Goal: Task Accomplishment & Management: Use online tool/utility

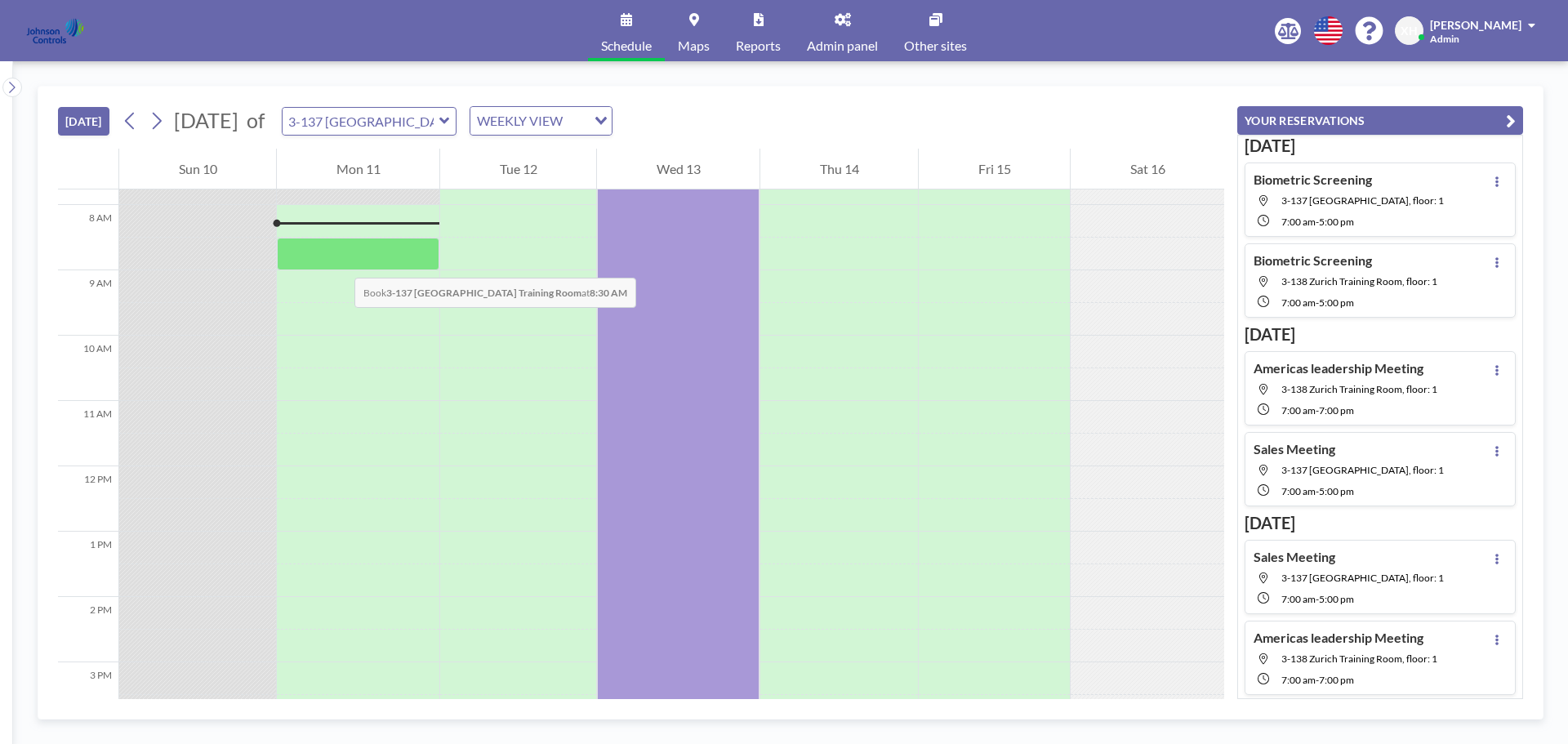
scroll to position [490, 0]
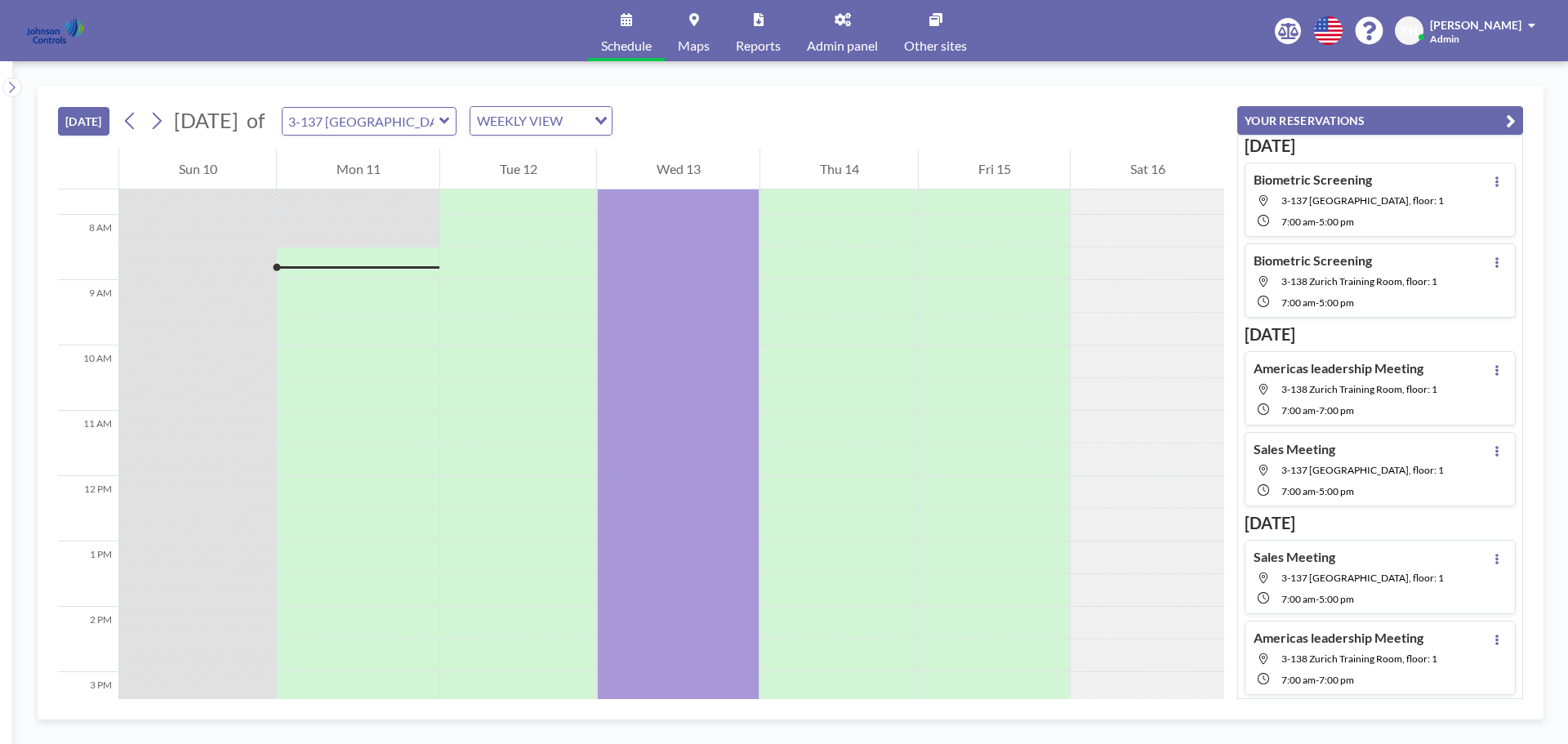
scroll to position [522, 0]
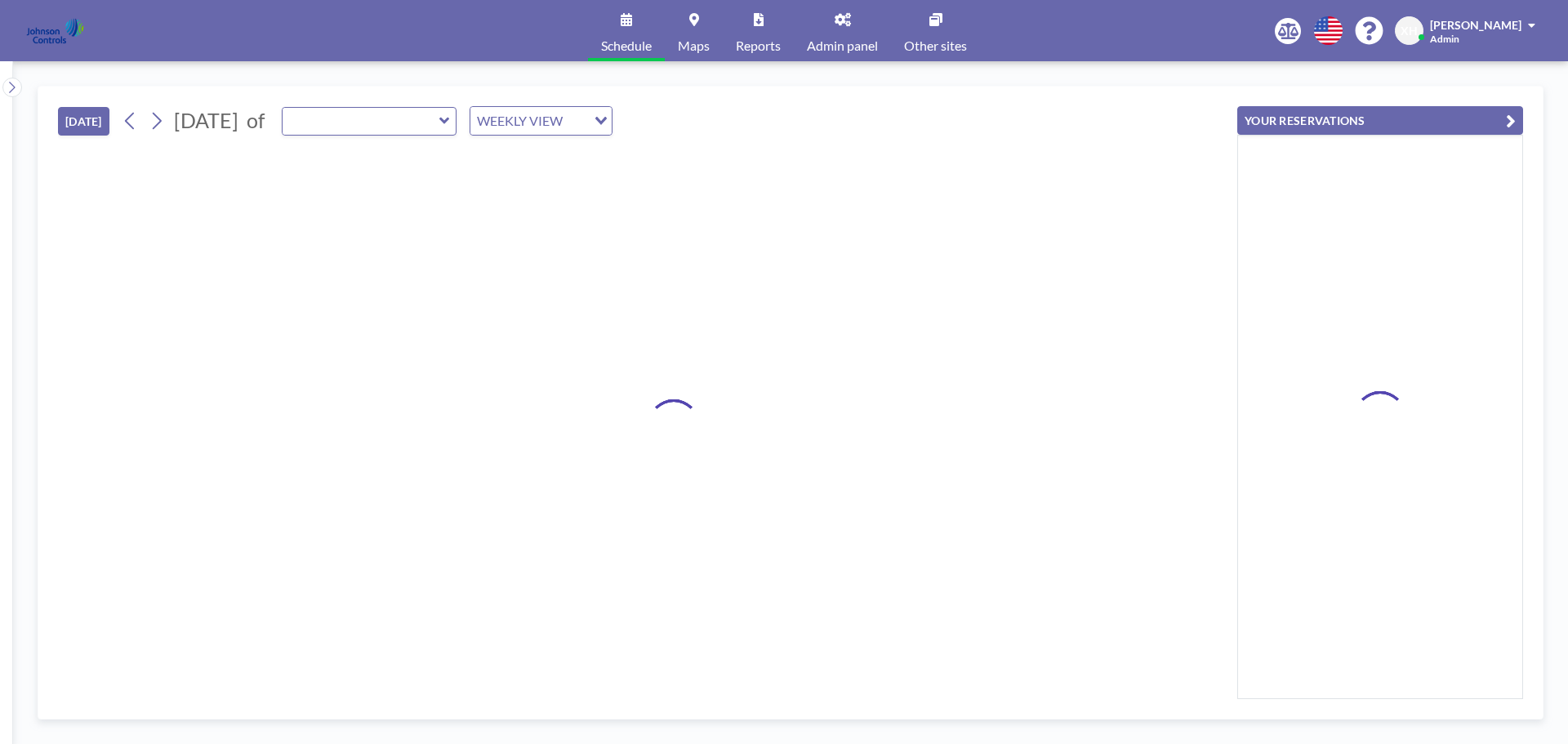
type input "3-137 [GEOGRAPHIC_DATA] Training Room"
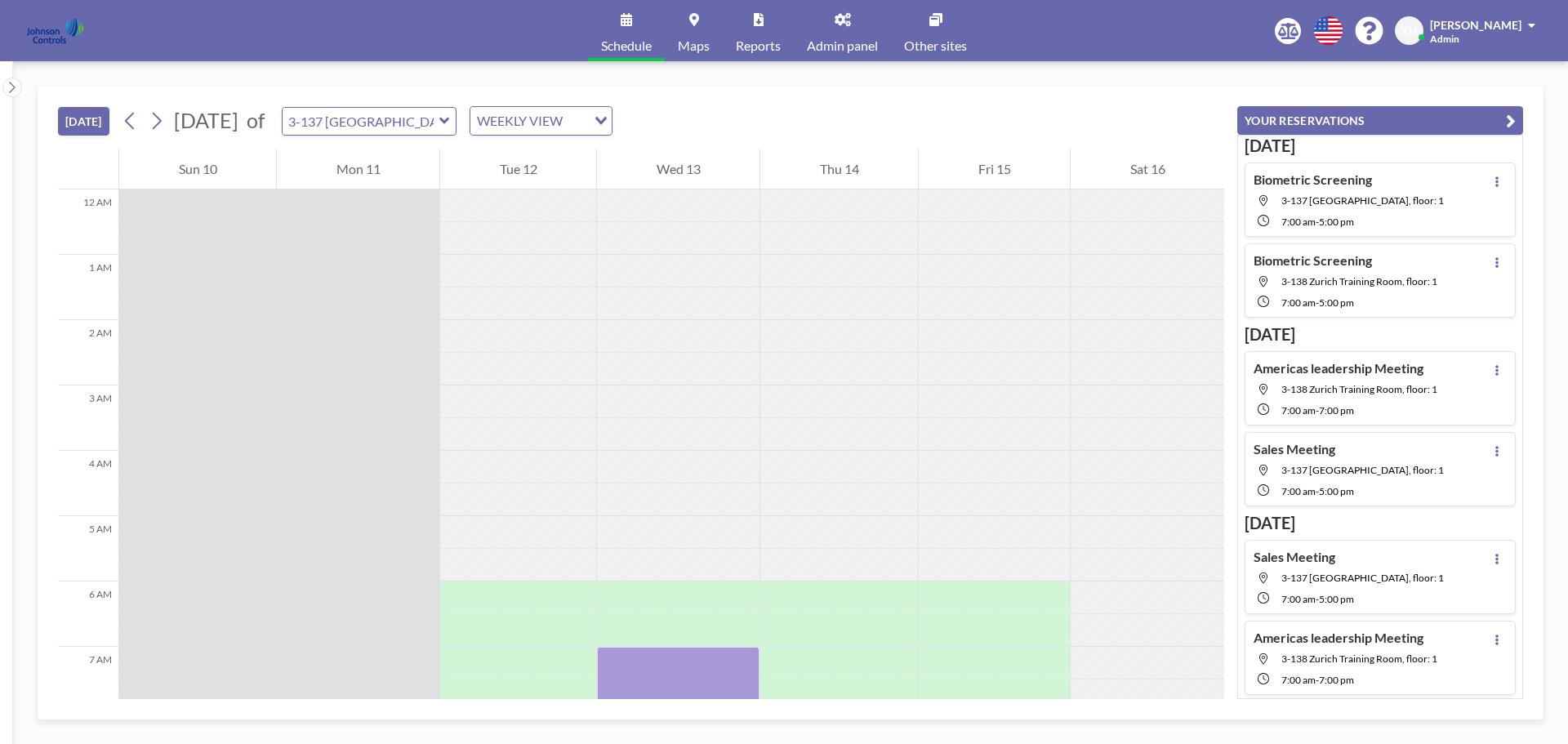
scroll to position [522, 0]
